Goal: Task Accomplishment & Management: Complete application form

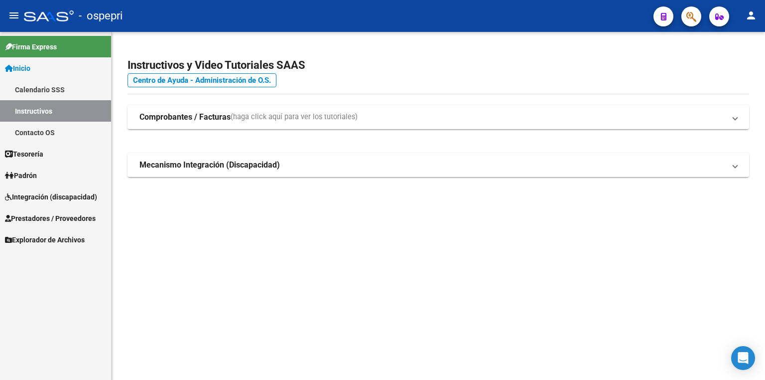
click at [53, 197] on span "Integración (discapacidad)" at bounding box center [51, 196] width 92 height 11
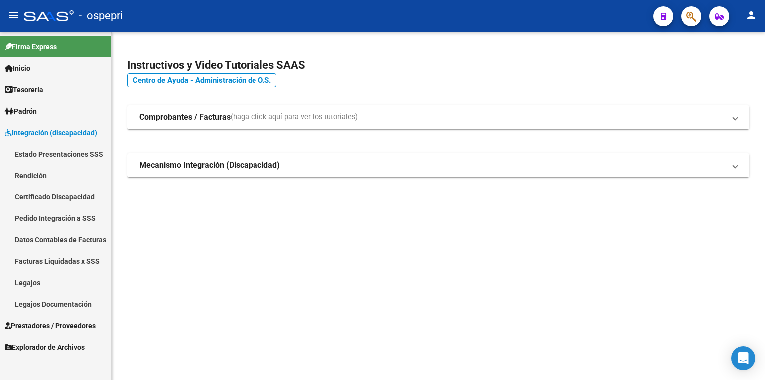
click at [43, 281] on link "Legajos" at bounding box center [55, 282] width 111 height 21
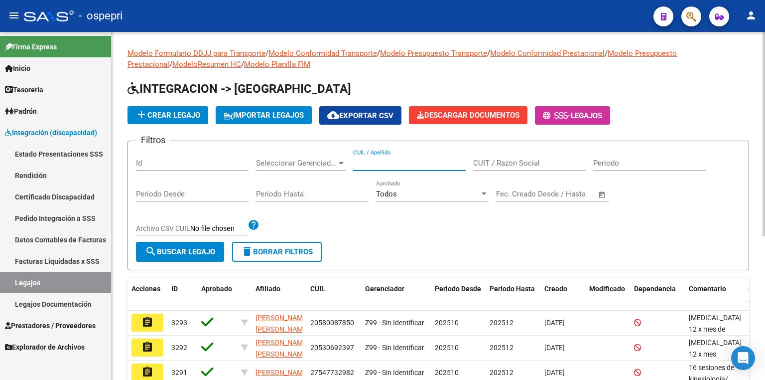
click at [386, 164] on input "CUIL / Apellido" at bounding box center [409, 162] width 113 height 9
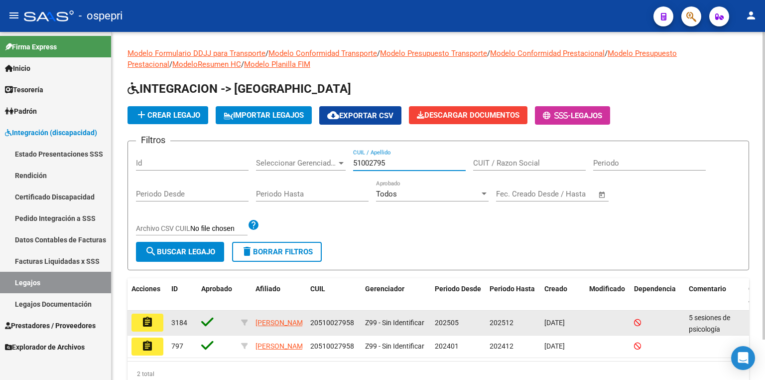
type input "51002795"
click at [149, 323] on mat-icon "assignment" at bounding box center [148, 322] width 12 height 12
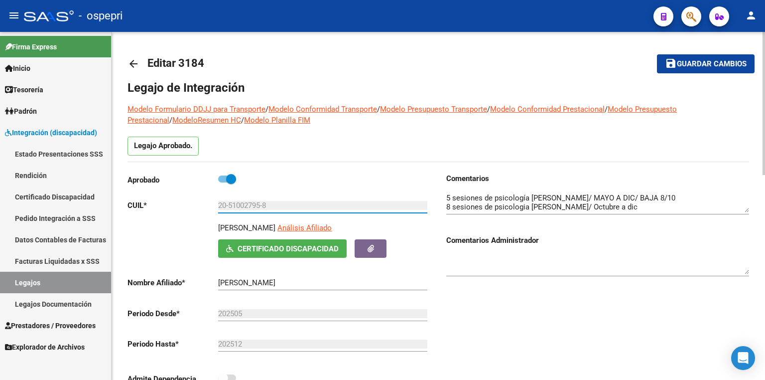
drag, startPoint x: 262, startPoint y: 203, endPoint x: 229, endPoint y: 202, distance: 32.9
click at [229, 202] on input "20-51002795-8" at bounding box center [322, 205] width 209 height 9
click at [494, 321] on div "Comentarios Comentarios Administrador" at bounding box center [593, 285] width 311 height 225
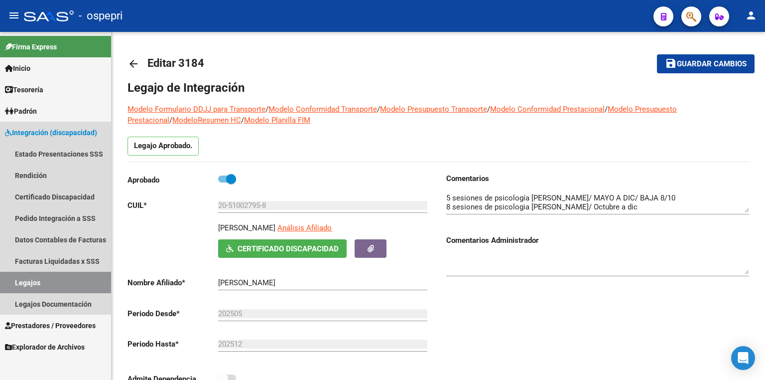
click at [69, 287] on link "Legajos" at bounding box center [55, 282] width 111 height 21
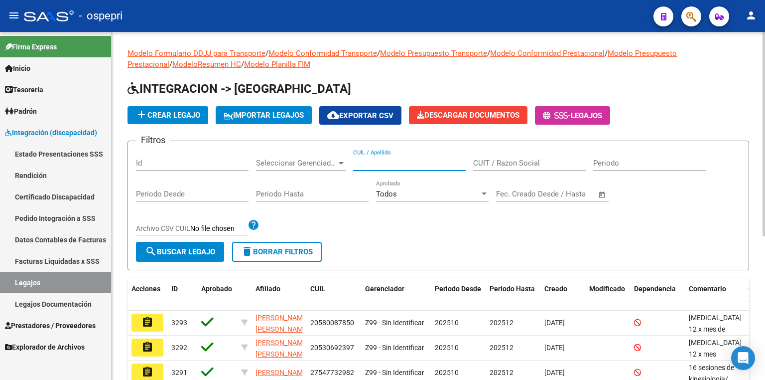
click at [393, 165] on input "CUIL / Apellido" at bounding box center [409, 162] width 113 height 9
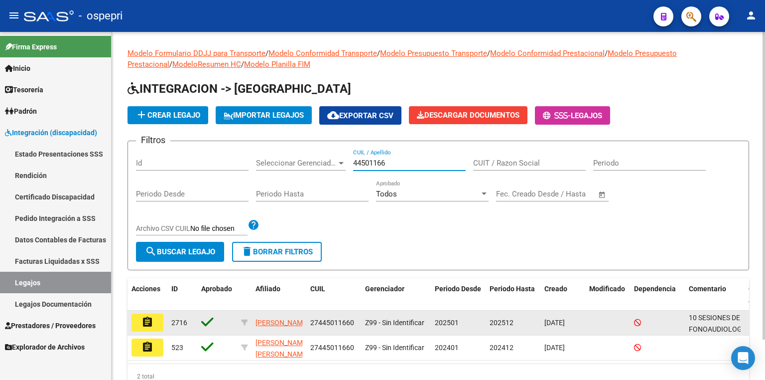
type input "44501166"
click at [154, 322] on button "assignment" at bounding box center [148, 322] width 32 height 18
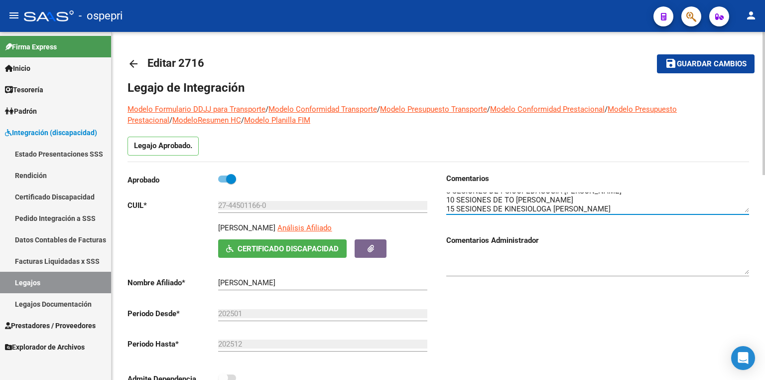
scroll to position [18, 0]
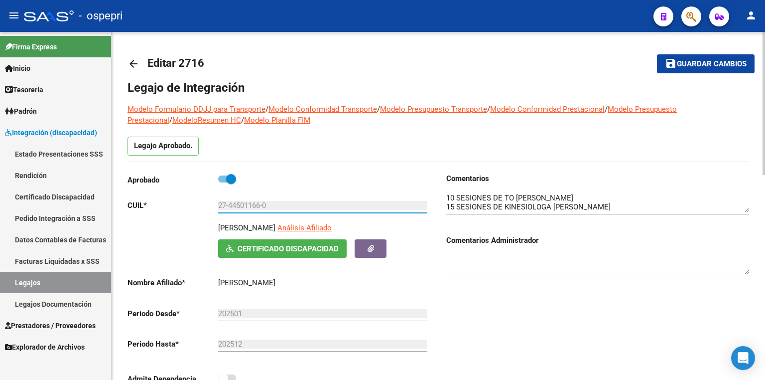
drag, startPoint x: 261, startPoint y: 203, endPoint x: 229, endPoint y: 204, distance: 31.9
click at [229, 204] on input "27-44501166-0" at bounding box center [322, 205] width 209 height 9
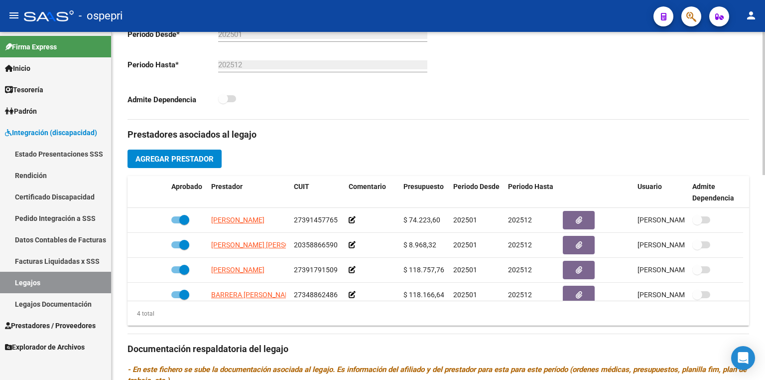
scroll to position [498, 0]
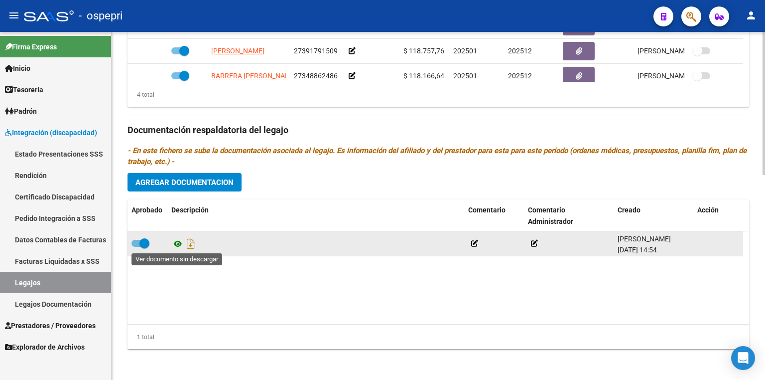
click at [175, 243] on icon at bounding box center [177, 244] width 13 height 12
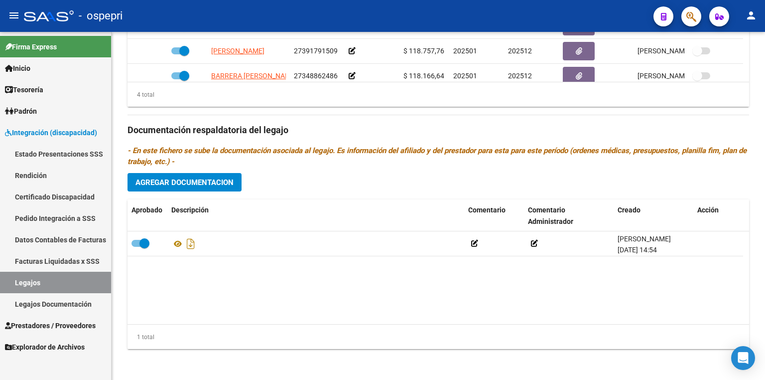
click at [82, 281] on link "Legajos" at bounding box center [55, 282] width 111 height 21
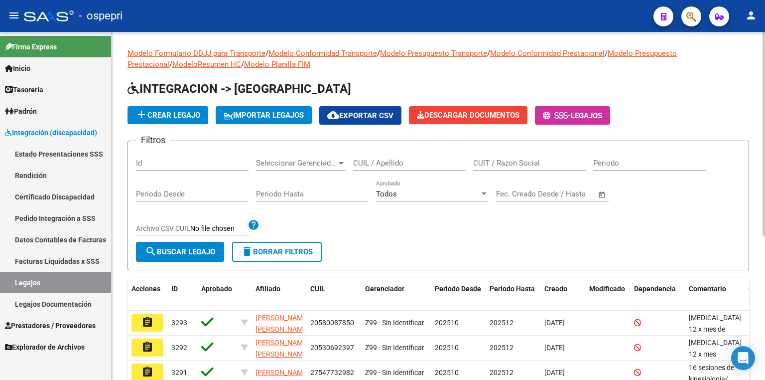
click at [375, 163] on input "CUIL / Apellido" at bounding box center [409, 162] width 113 height 9
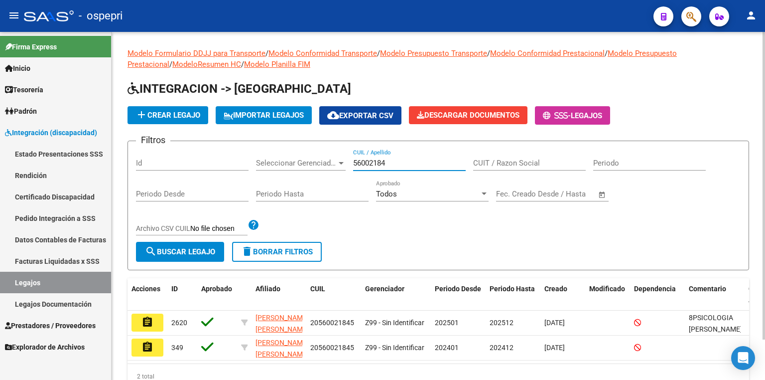
drag, startPoint x: 387, startPoint y: 159, endPoint x: 347, endPoint y: 161, distance: 40.4
click at [347, 161] on div "Filtros Id Seleccionar Gerenciador Seleccionar Gerenciador 56002184 CUIL / Apel…" at bounding box center [438, 195] width 605 height 93
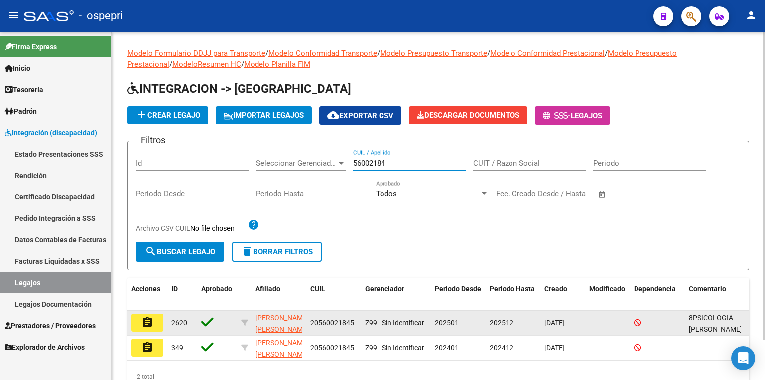
type input "56002184"
click at [147, 323] on mat-icon "assignment" at bounding box center [148, 322] width 12 height 12
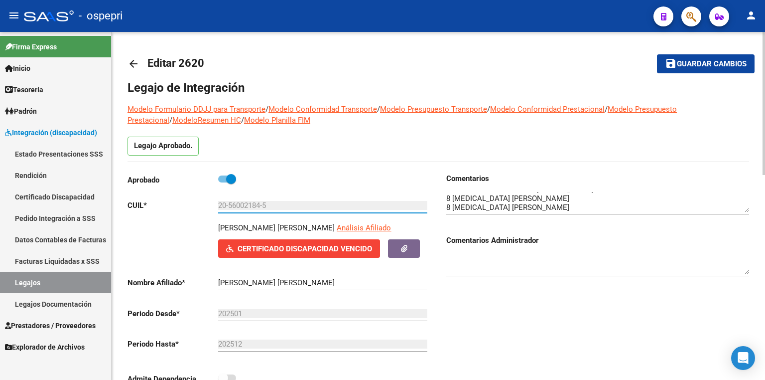
drag, startPoint x: 261, startPoint y: 204, endPoint x: 230, endPoint y: 202, distance: 31.0
click at [230, 202] on input "20-56002184-5" at bounding box center [322, 205] width 209 height 9
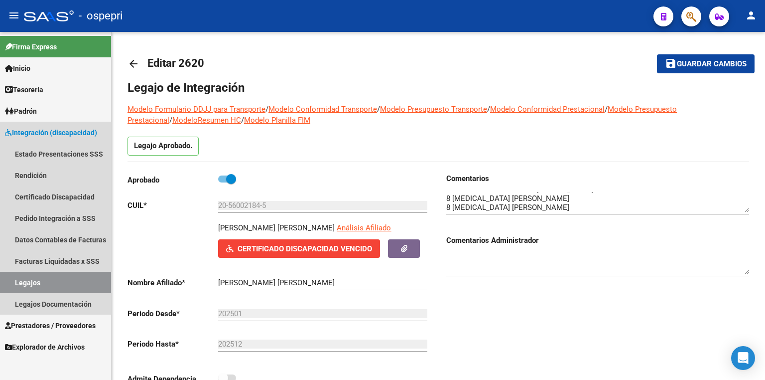
click at [47, 283] on link "Legajos" at bounding box center [55, 282] width 111 height 21
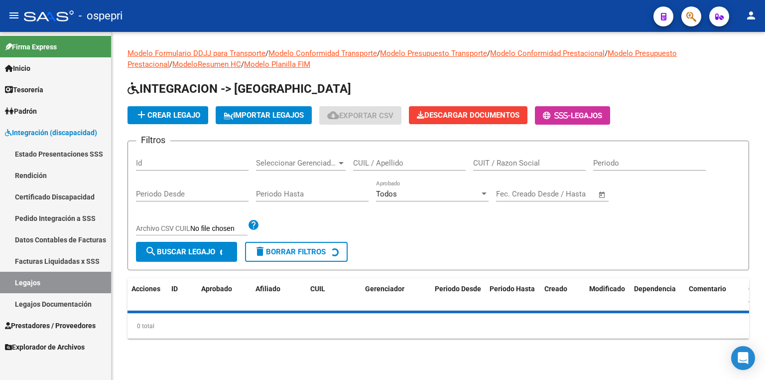
click at [371, 164] on input "CUIL / Apellido" at bounding box center [409, 162] width 113 height 9
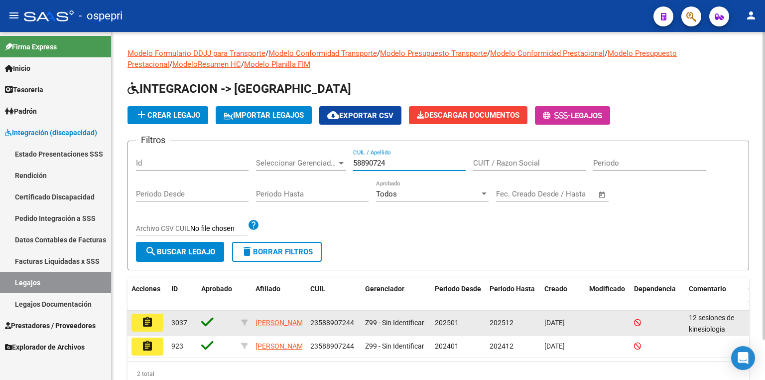
type input "58890724"
click at [153, 325] on button "assignment" at bounding box center [148, 322] width 32 height 18
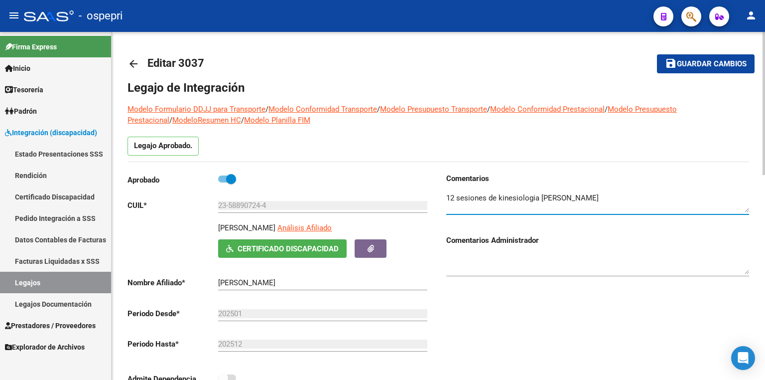
click at [620, 195] on textarea at bounding box center [597, 202] width 303 height 20
type textarea "12 sesiones de kinesiologia [PERSON_NAME] 12 sesiones de psicologia [PERSON_NAM…"
click at [706, 66] on span "Guardar cambios" at bounding box center [712, 64] width 70 height 9
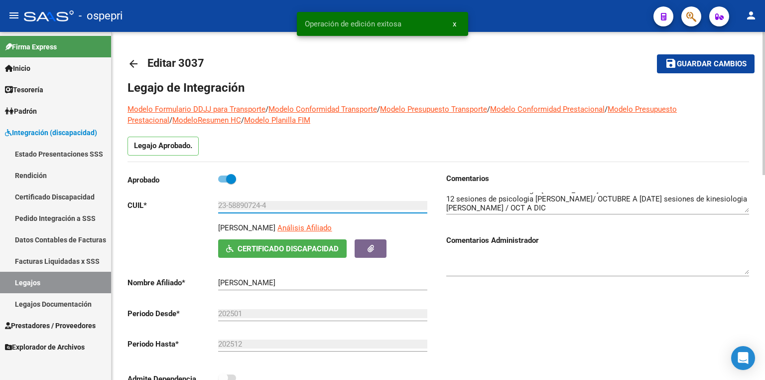
drag, startPoint x: 277, startPoint y: 205, endPoint x: 132, endPoint y: 208, distance: 145.0
click at [132, 208] on app-form-text-field "CUIL * 23-58890724-4 Ingresar CUIL" at bounding box center [278, 205] width 300 height 9
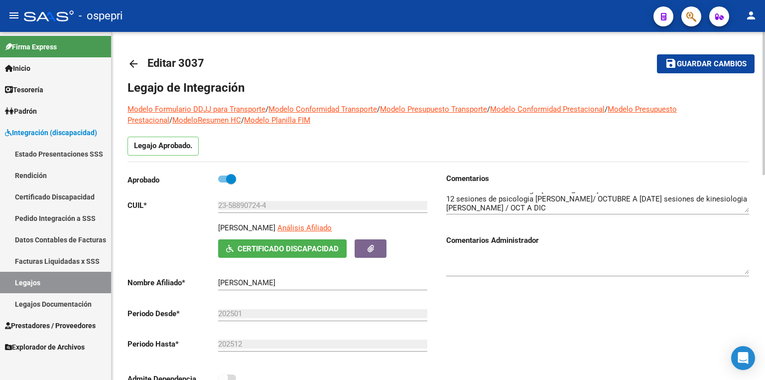
click at [452, 339] on div "Comentarios Comentarios Administrador" at bounding box center [593, 285] width 311 height 225
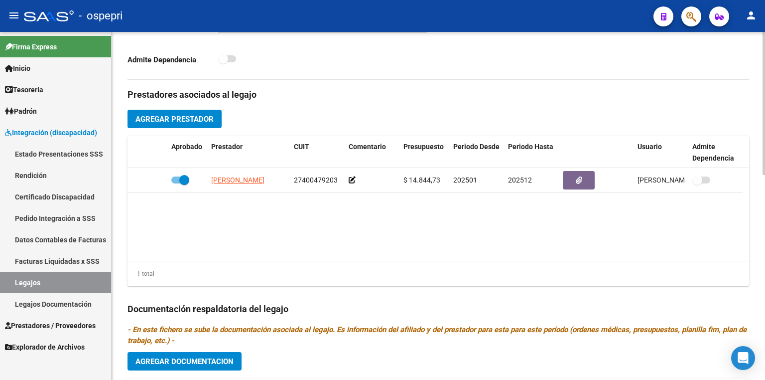
scroll to position [498, 0]
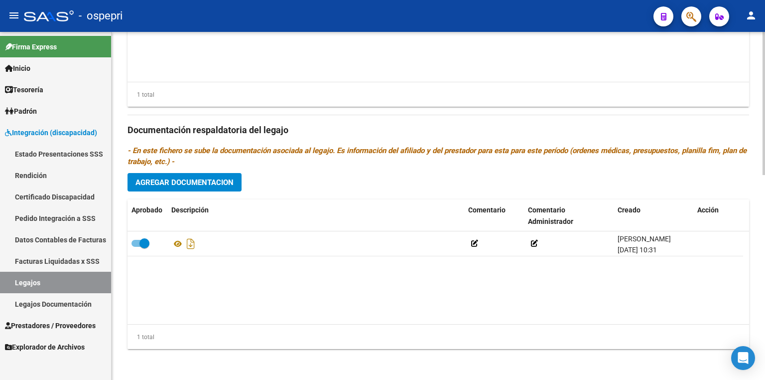
click at [188, 180] on span "Agregar Documentacion" at bounding box center [185, 182] width 98 height 9
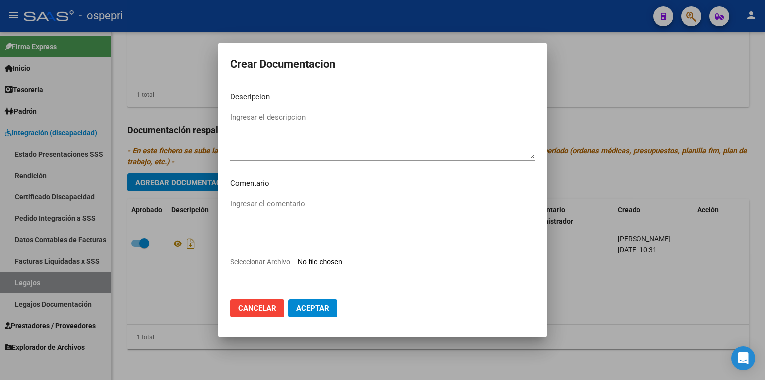
click at [330, 263] on input "Seleccionar Archivo" at bounding box center [364, 262] width 132 height 9
type input "C:\fakepath\23588907244.pdf"
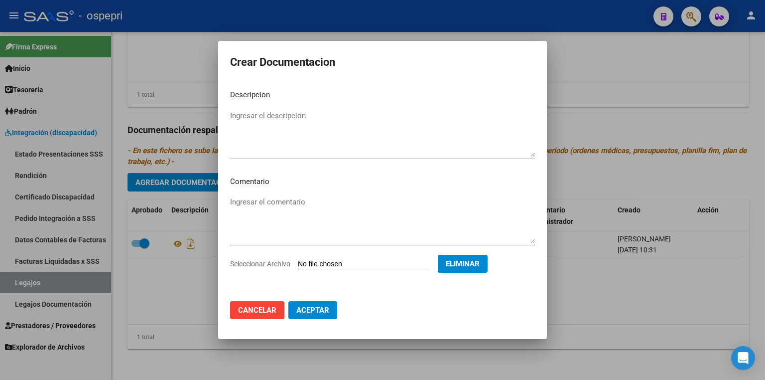
click at [300, 306] on span "Aceptar" at bounding box center [312, 309] width 33 height 9
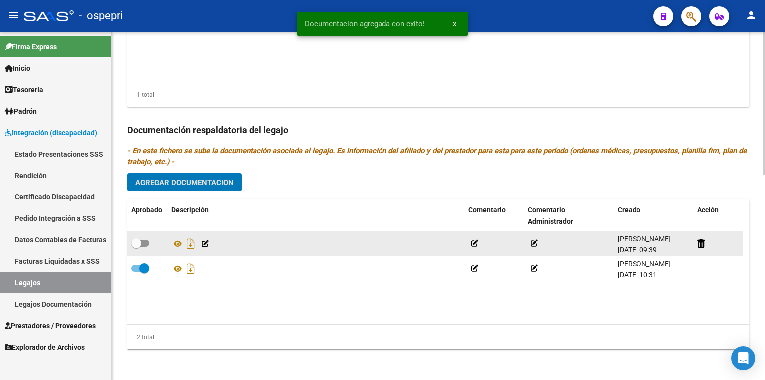
click at [146, 241] on span at bounding box center [141, 243] width 18 height 7
click at [137, 247] on input "checkbox" at bounding box center [136, 247] width 0 height 0
checkbox input "true"
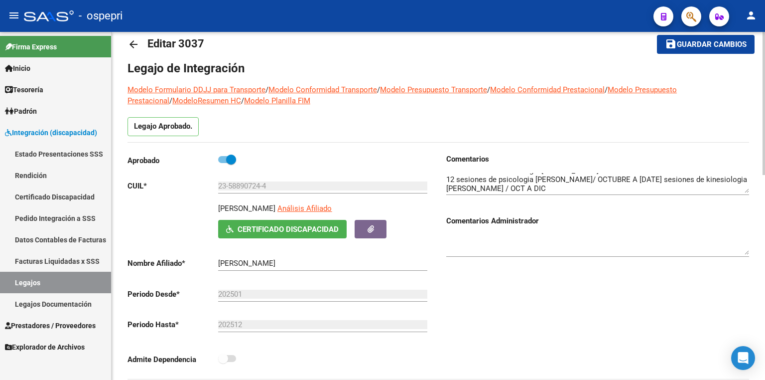
scroll to position [259, 0]
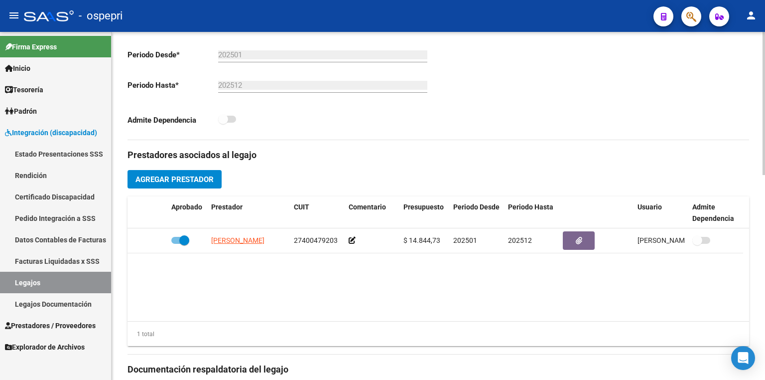
click at [176, 175] on span "Agregar Prestador" at bounding box center [175, 179] width 78 height 9
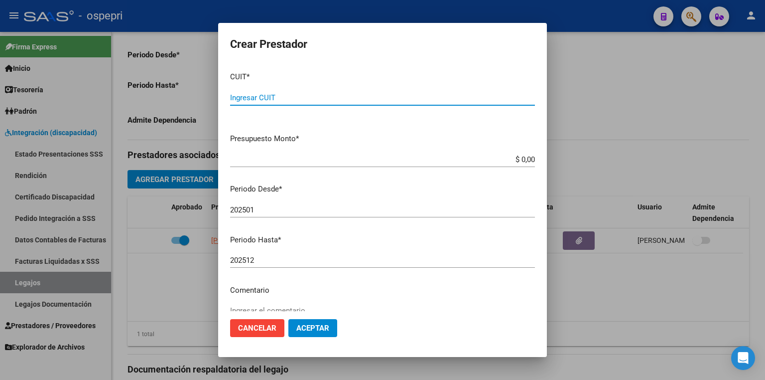
paste input "23-36984514-4"
type input "23-36984514-4"
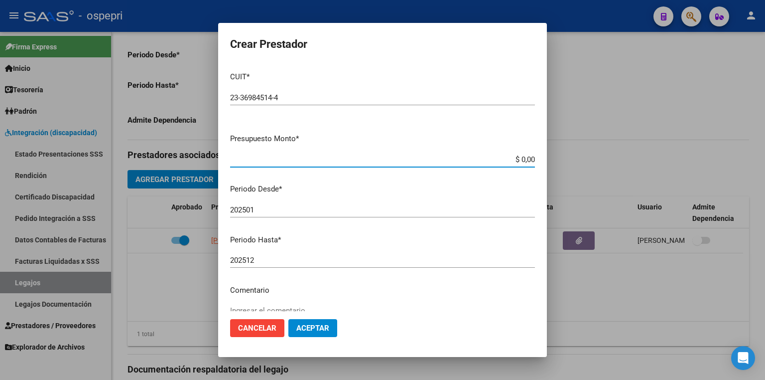
drag, startPoint x: 499, startPoint y: 157, endPoint x: 702, endPoint y: 156, distance: 202.8
click at [702, 156] on div "Crear Prestador CUIT * 23-36984514-4 Ingresar CUIT ARCA Padrón Presupuesto Mont…" at bounding box center [382, 190] width 765 height 380
type input "$ 14.844,73"
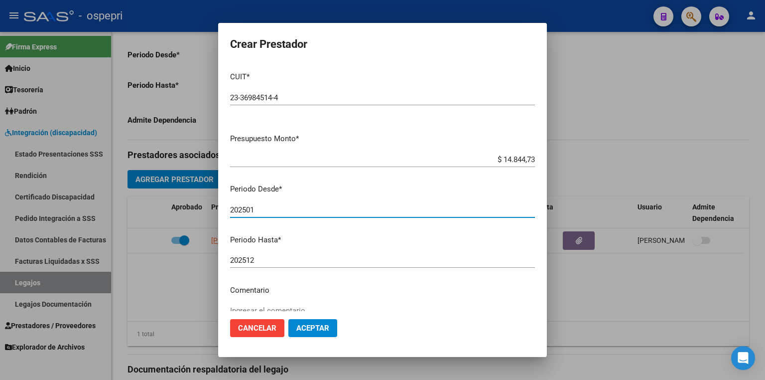
click at [263, 211] on input "202501" at bounding box center [382, 209] width 305 height 9
type input "202510"
click at [323, 321] on button "Aceptar" at bounding box center [313, 328] width 49 height 18
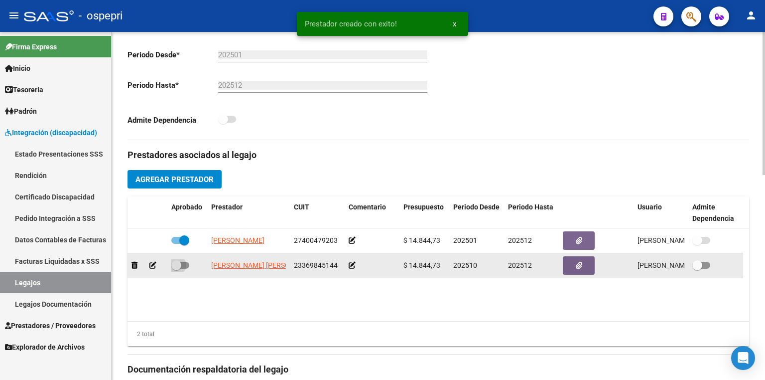
click at [187, 260] on label at bounding box center [180, 265] width 18 height 12
click at [176, 269] on input "checkbox" at bounding box center [176, 269] width 0 height 0
checkbox input "true"
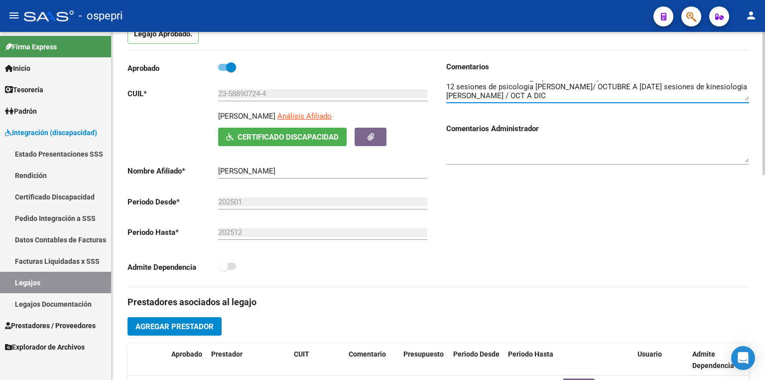
scroll to position [0, 0]
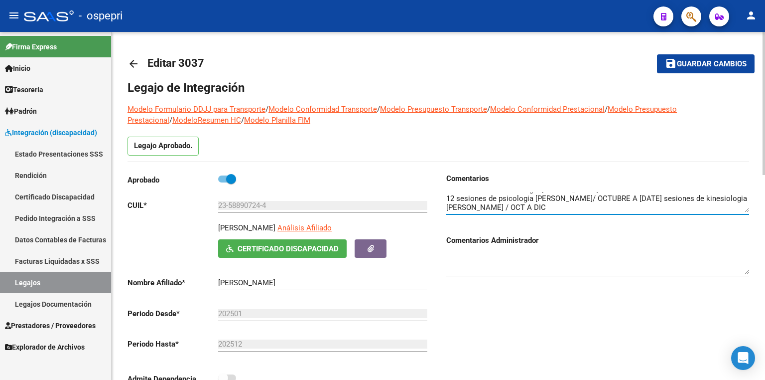
click at [695, 66] on span "Guardar cambios" at bounding box center [712, 64] width 70 height 9
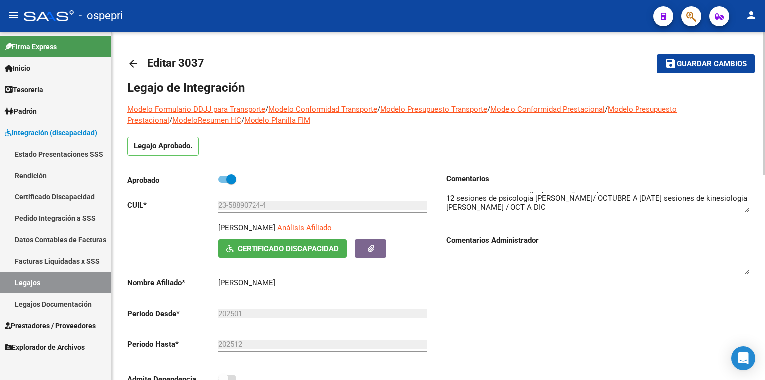
click at [708, 57] on button "save Guardar cambios" at bounding box center [706, 63] width 98 height 18
